Goal: Find specific page/section

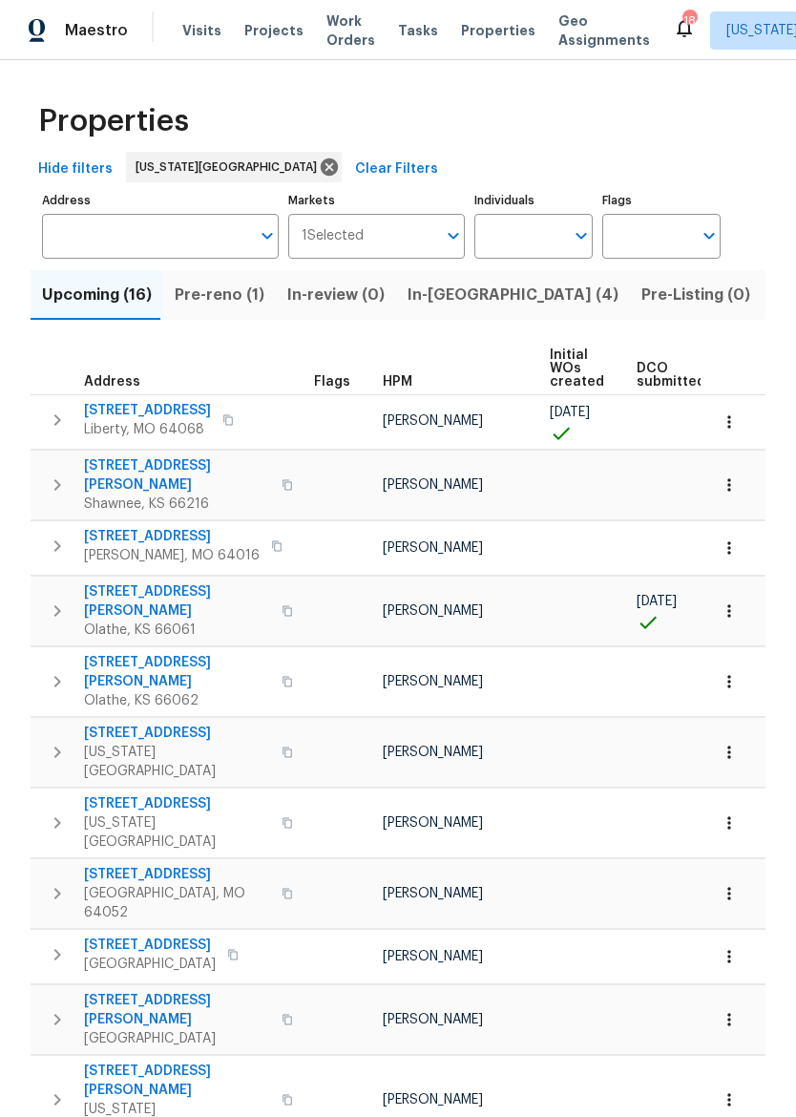
click at [153, 242] on input "Address" at bounding box center [146, 236] width 208 height 45
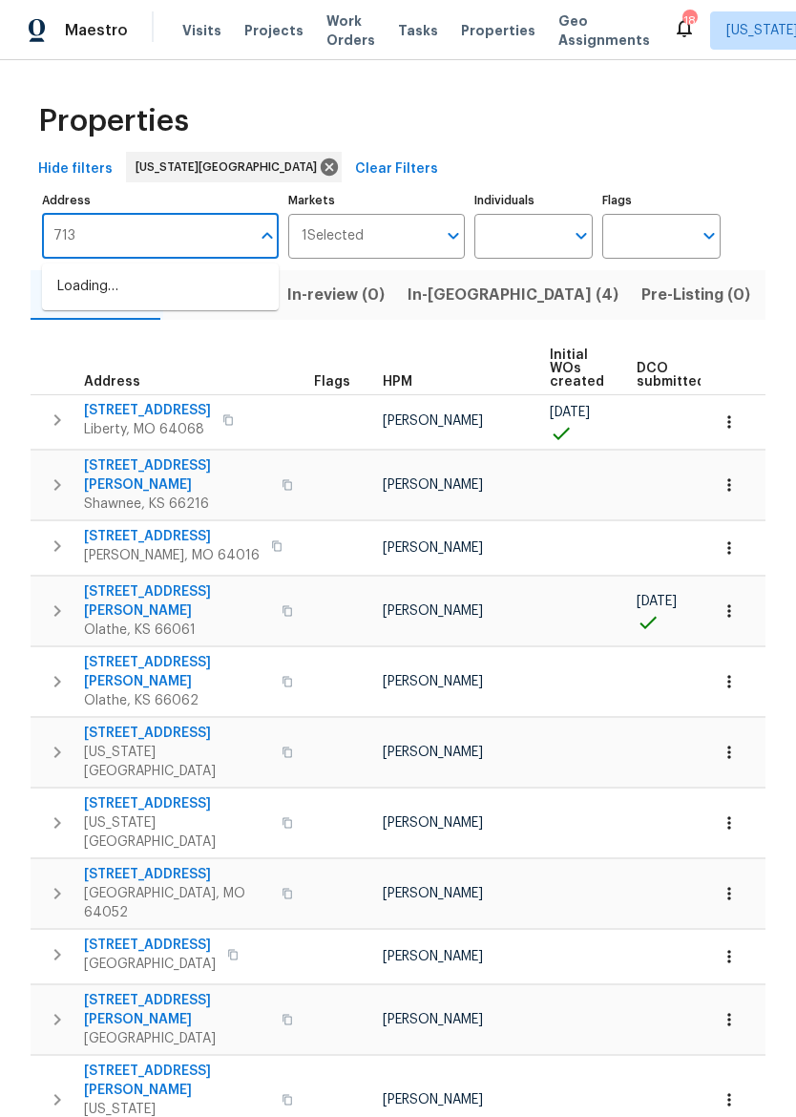
type input "7139"
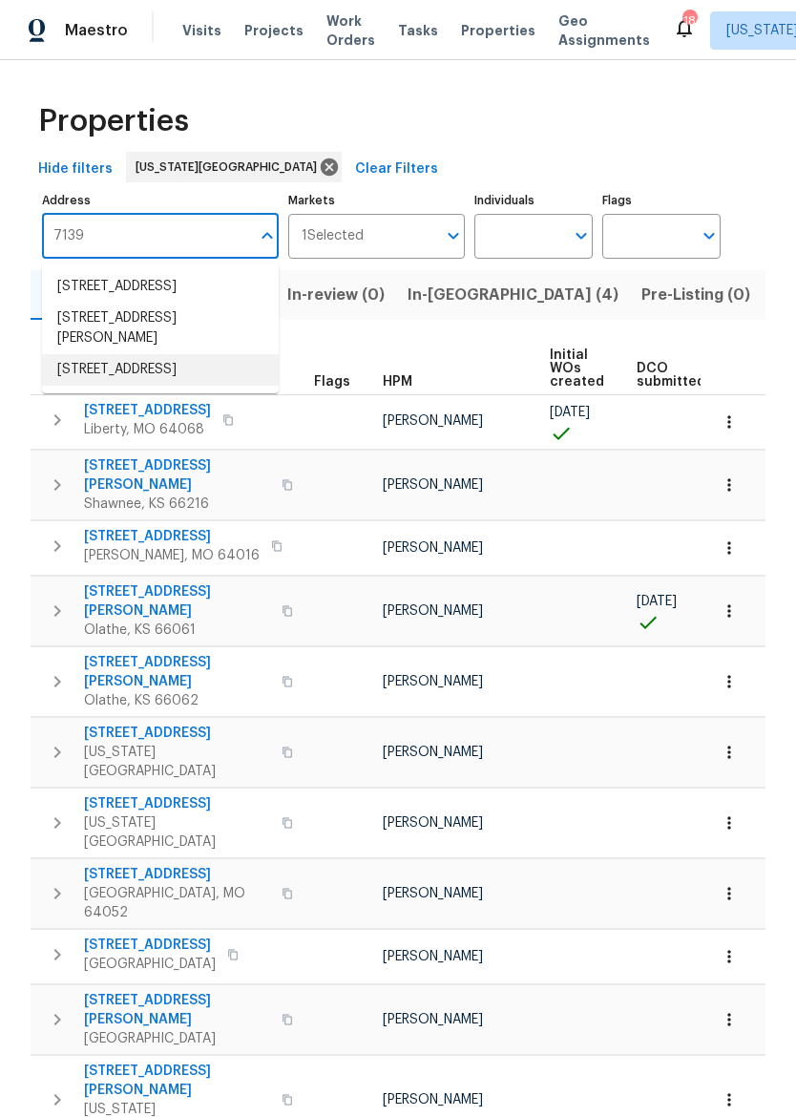
click at [92, 386] on li "[STREET_ADDRESS]" at bounding box center [160, 370] width 237 height 32
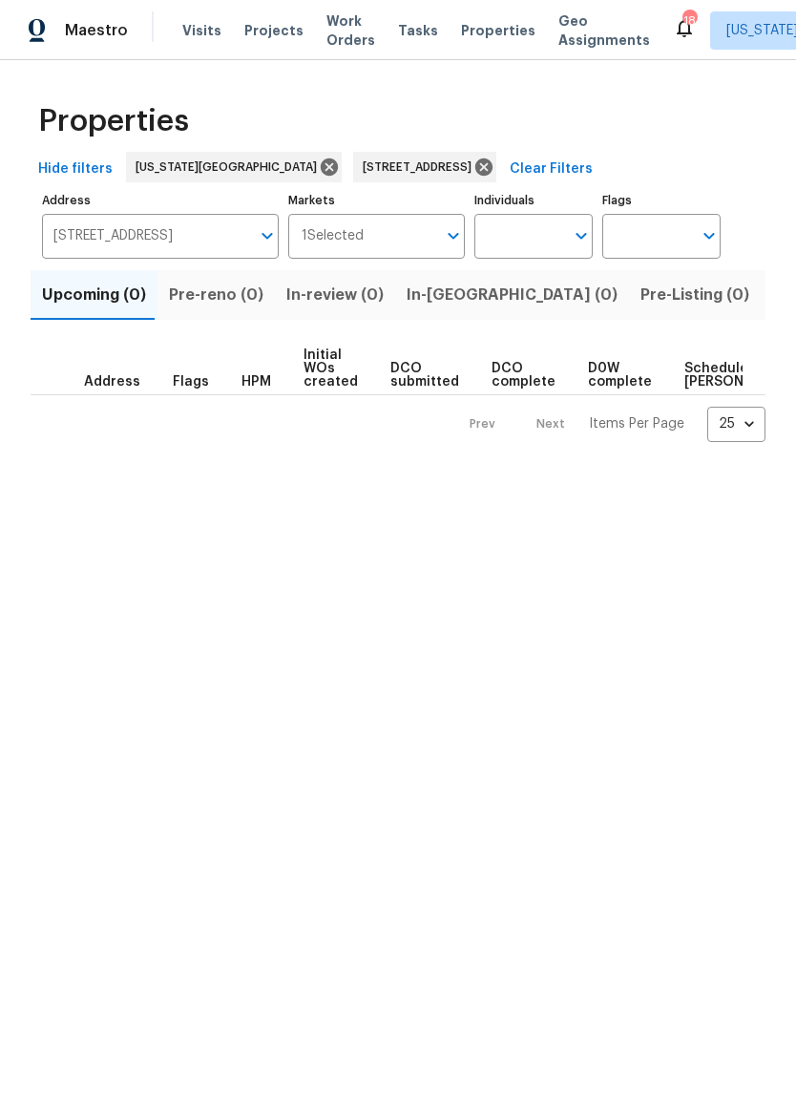
click at [772, 296] on span "Listed (1)" at bounding box center [806, 295] width 69 height 27
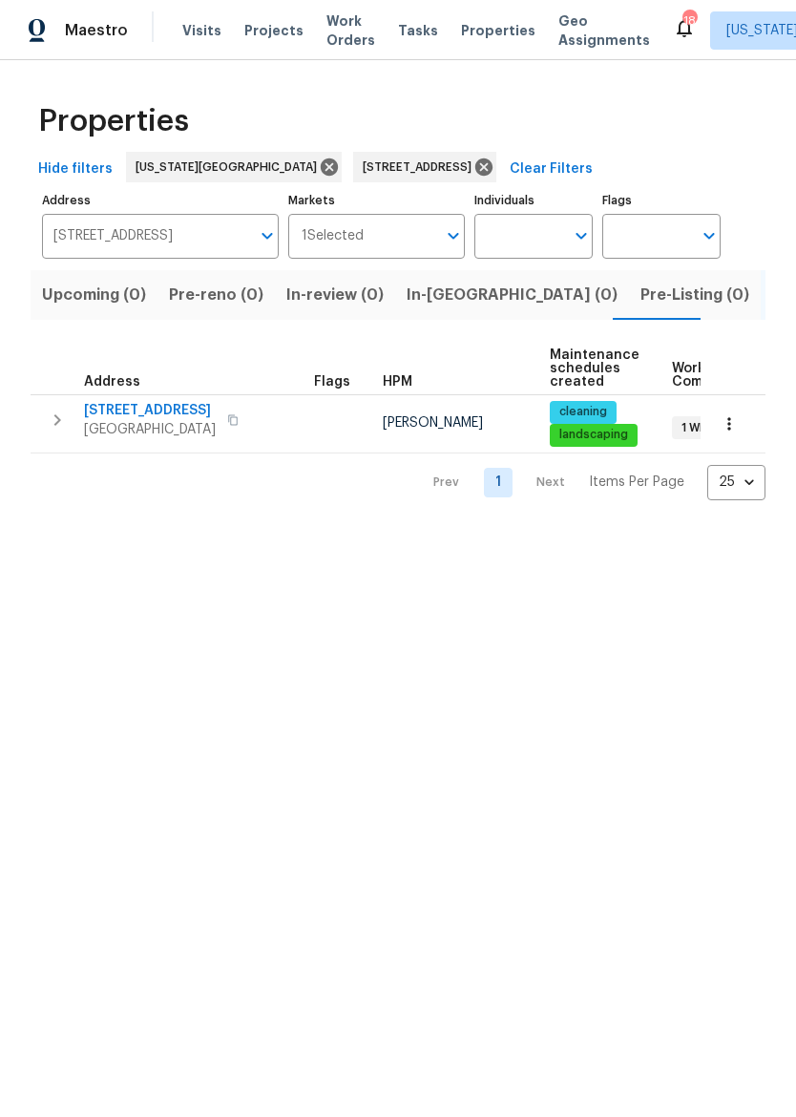
click at [46, 422] on icon "button" at bounding box center [57, 420] width 23 height 23
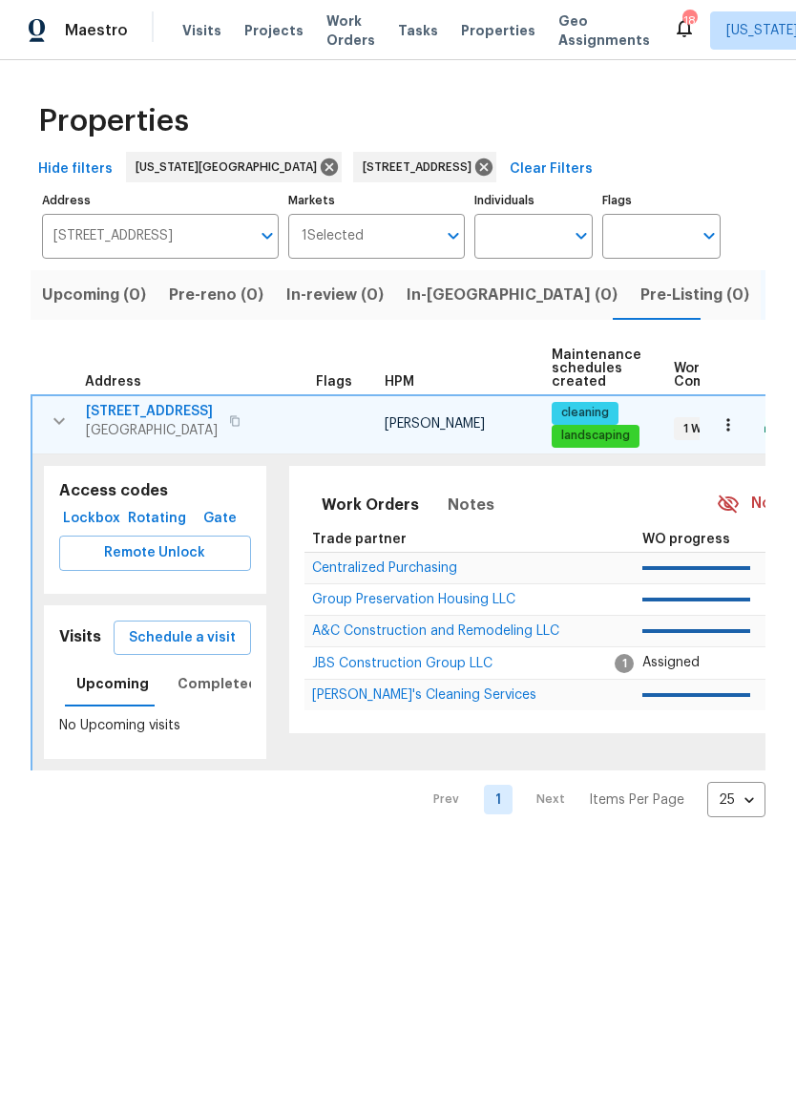
click at [102, 558] on span "Remote Unlock" at bounding box center [154, 553] width 161 height 24
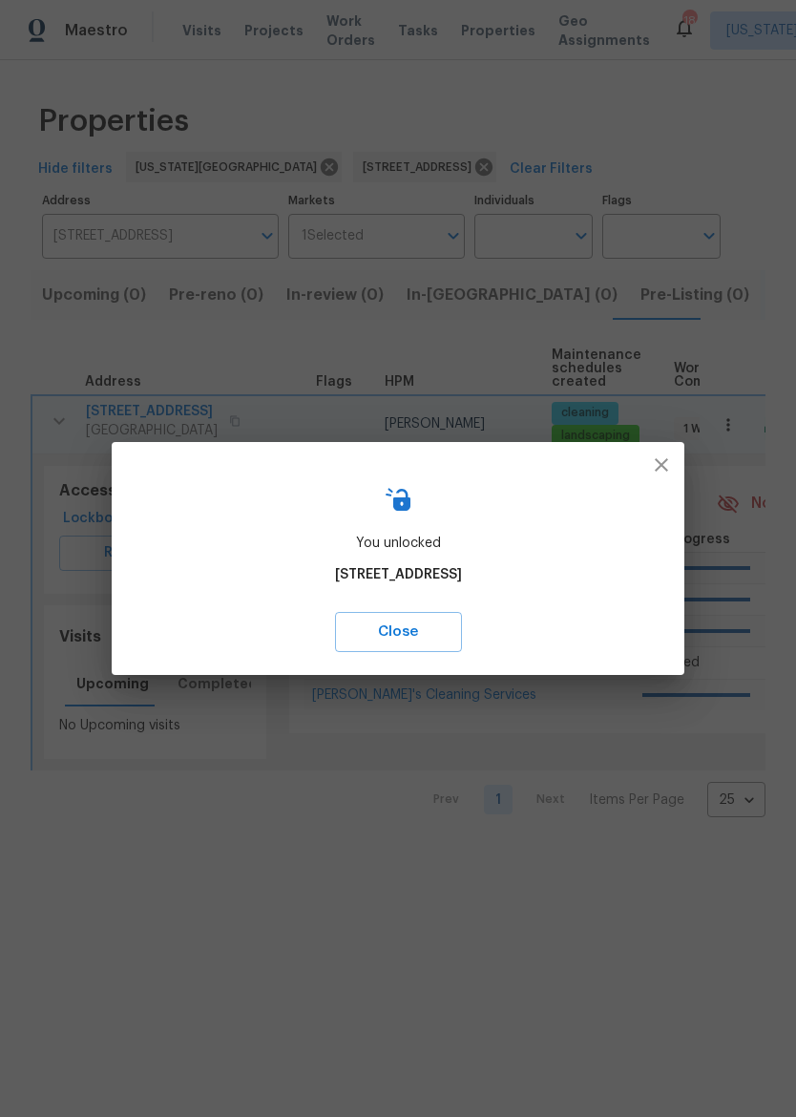
click at [665, 458] on icon "button" at bounding box center [661, 464] width 23 height 23
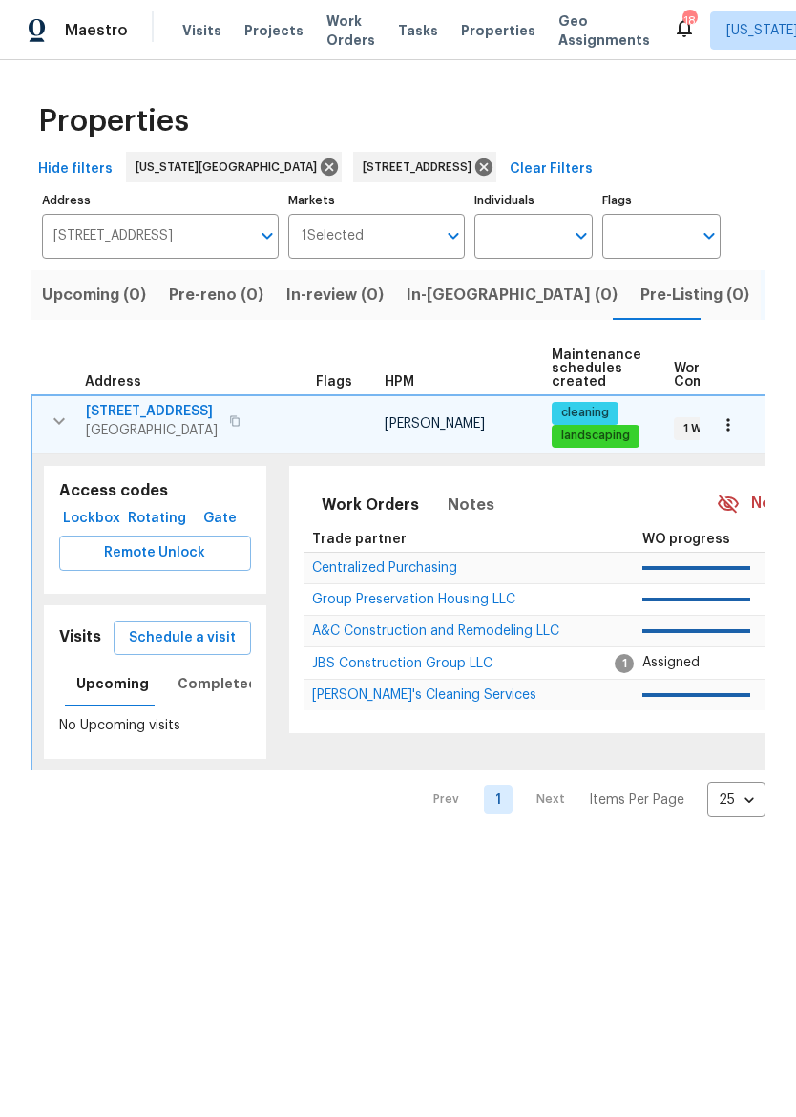
click at [736, 417] on icon "button" at bounding box center [728, 424] width 19 height 19
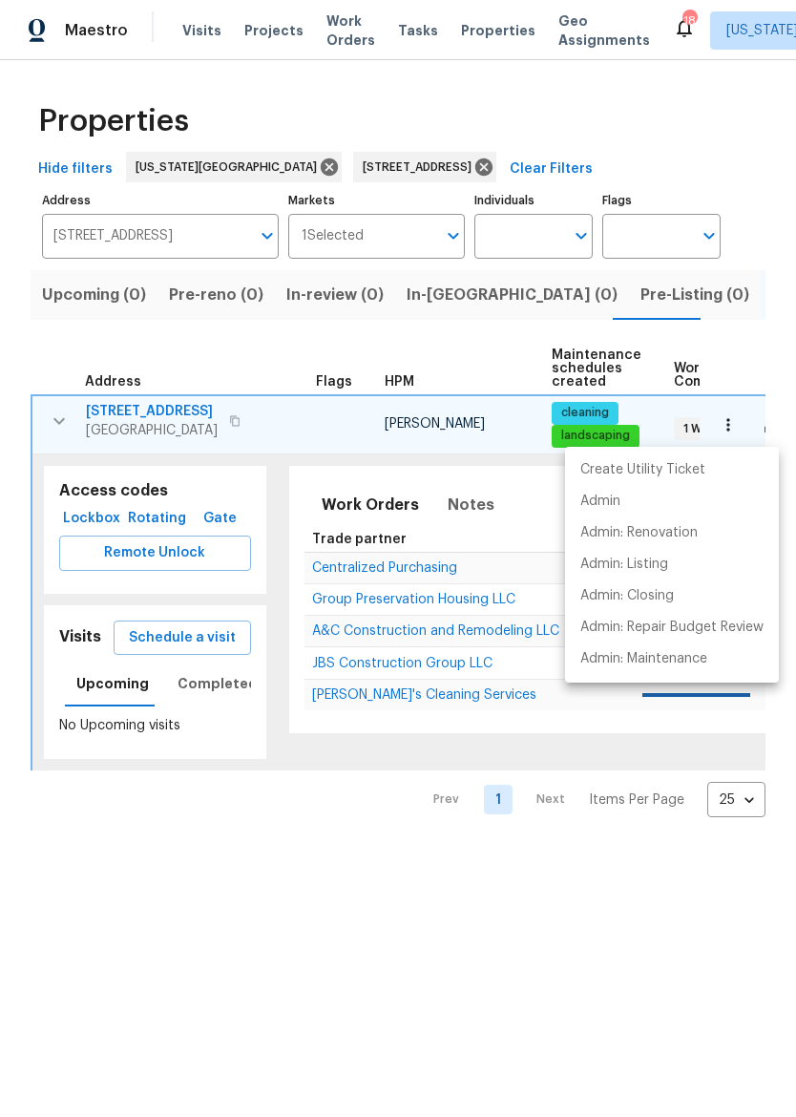
click at [624, 978] on div at bounding box center [398, 558] width 796 height 1117
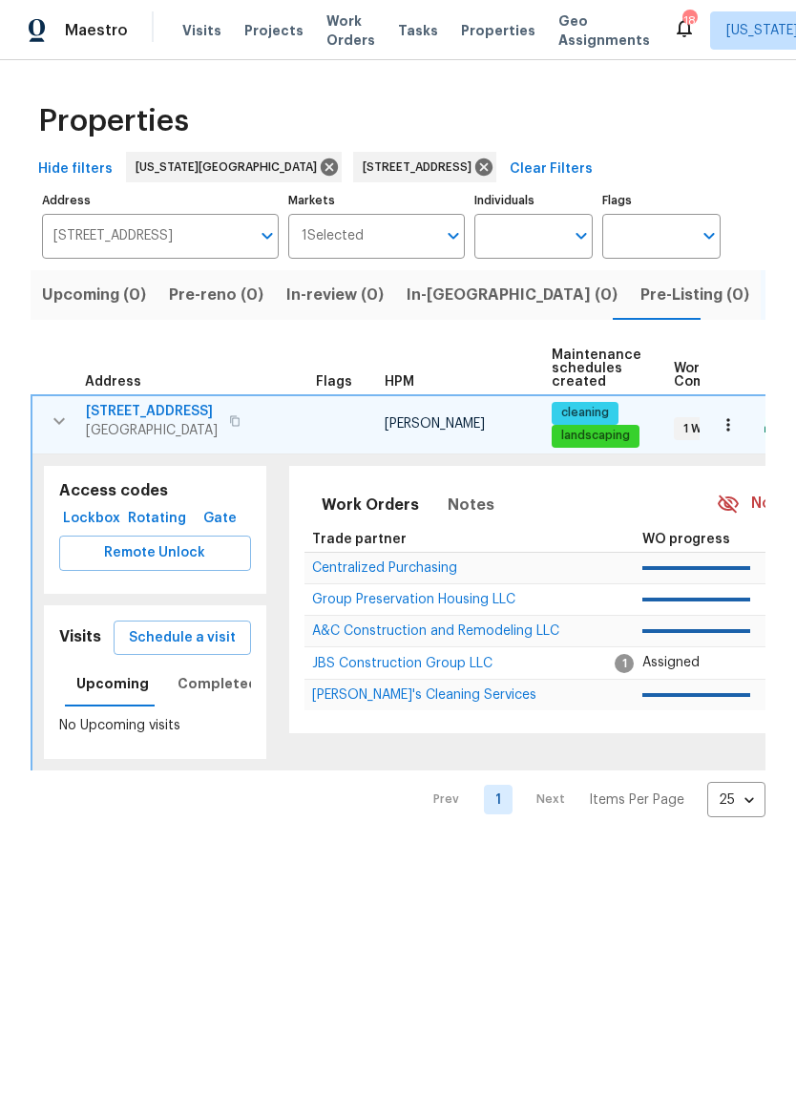
click at [69, 27] on span "Maestro" at bounding box center [96, 30] width 63 height 19
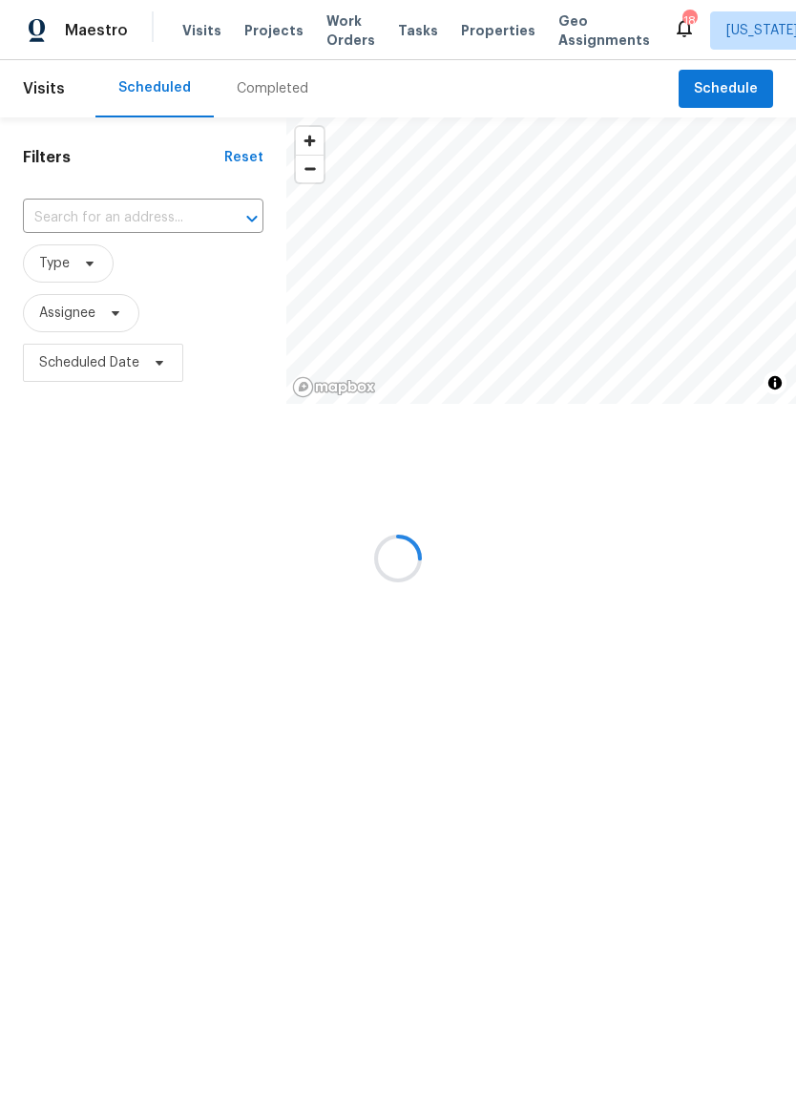
click at [492, 41] on div "Visits Projects Work Orders Tasks Properties Geo Assignments" at bounding box center [427, 30] width 491 height 38
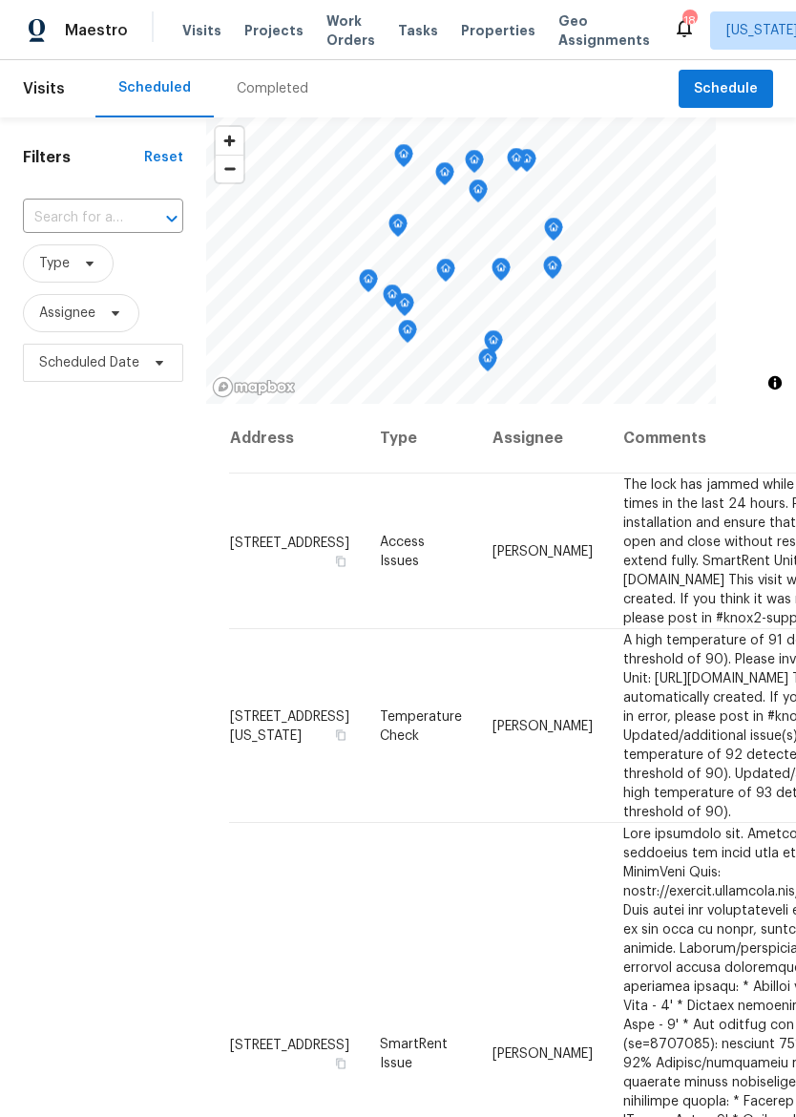
click at [481, 32] on span "Properties" at bounding box center [498, 30] width 74 height 19
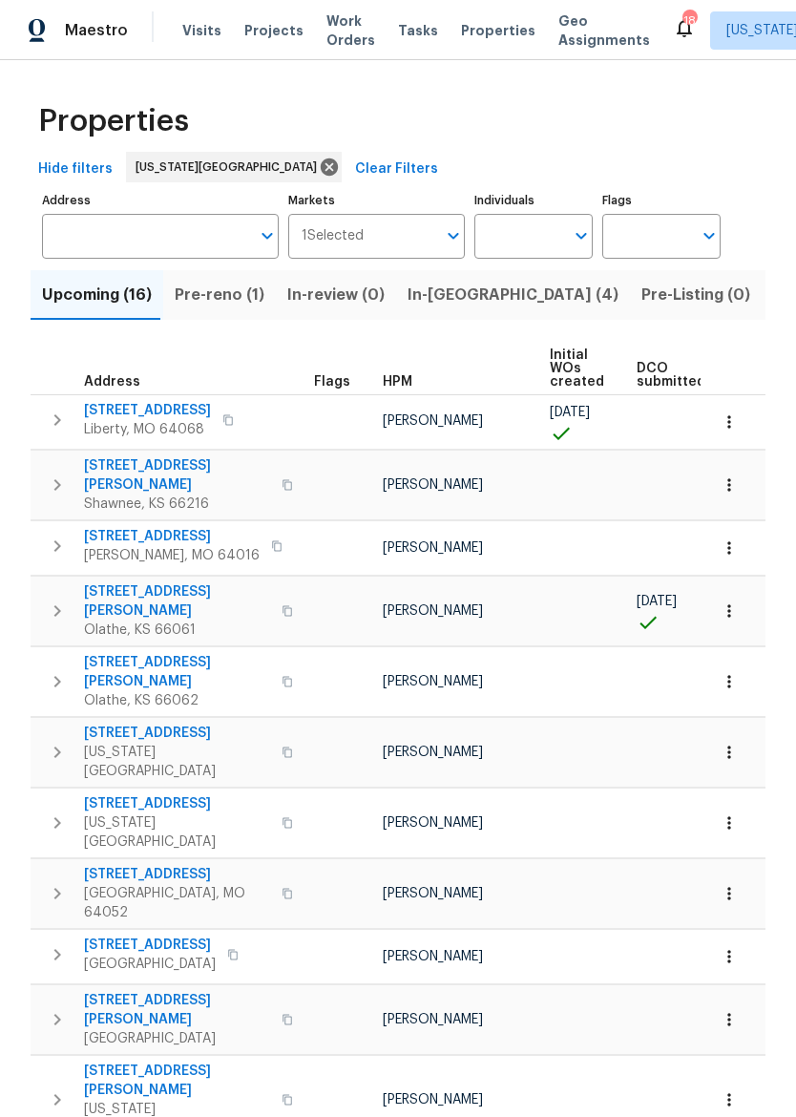
click at [181, 225] on input "text" at bounding box center [146, 236] width 208 height 45
click at [123, 226] on input "Address" at bounding box center [146, 236] width 208 height 45
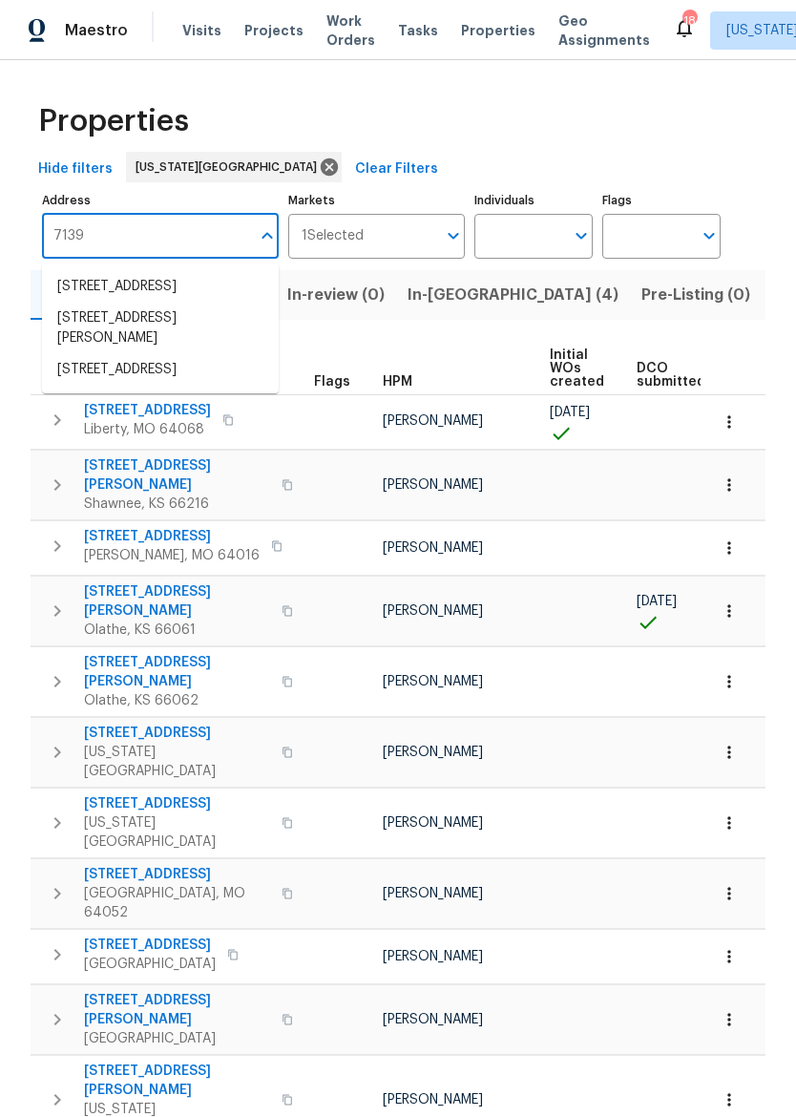
type input "7139"
